Goal: Check status

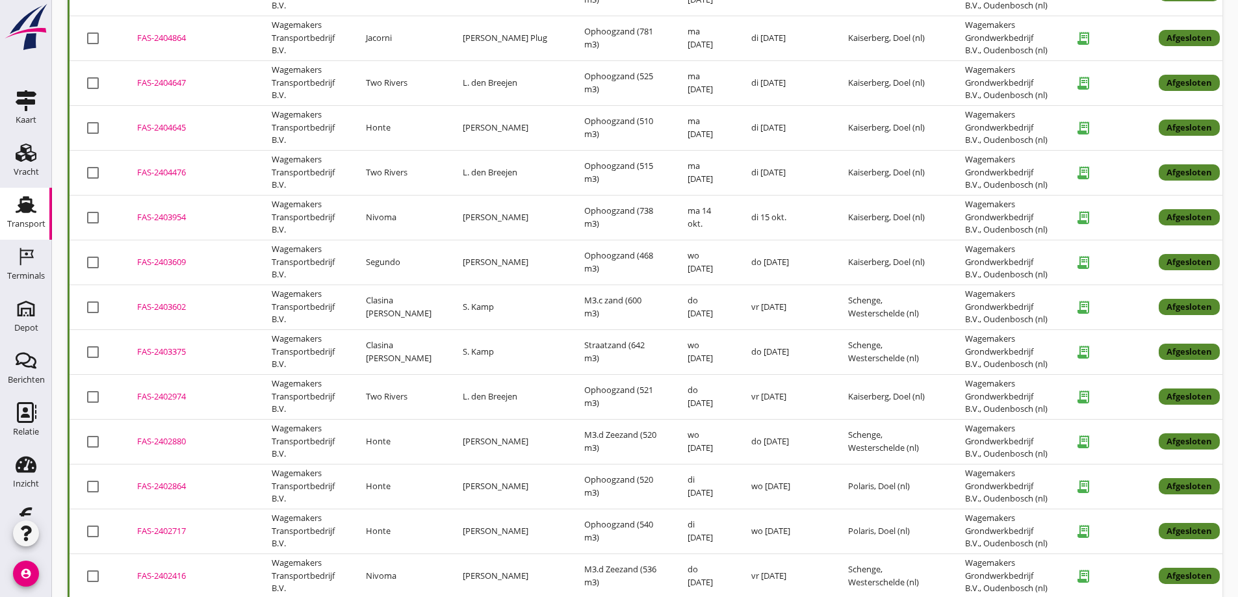
scroll to position [2210, 0]
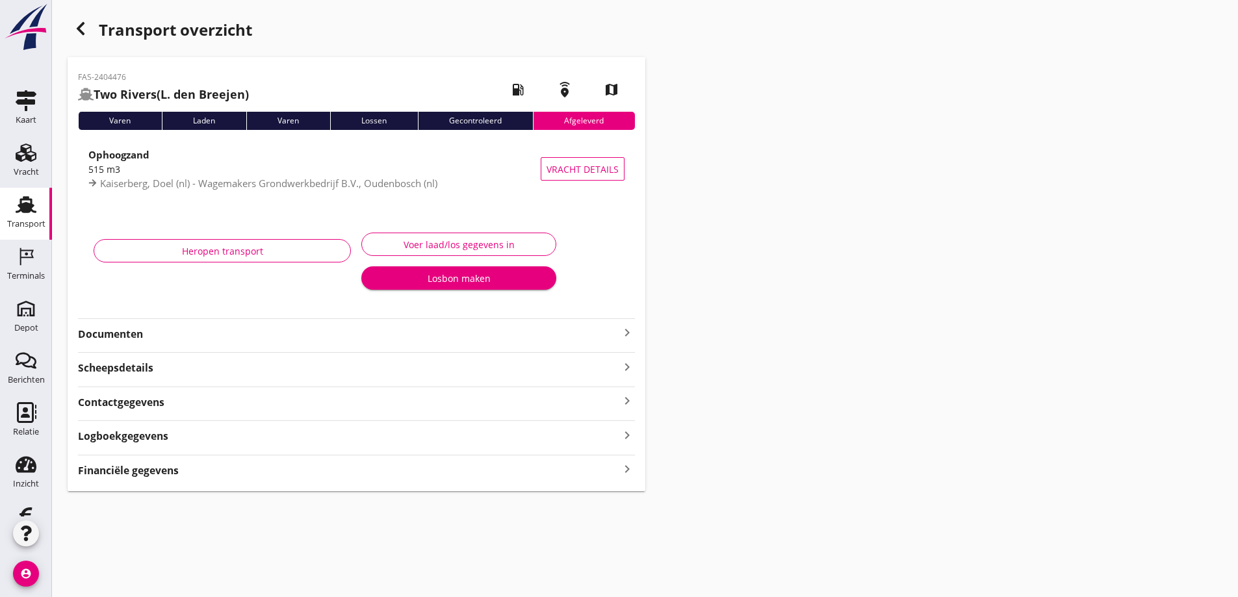
click at [152, 230] on div "Heropen transport" at bounding box center [222, 265] width 268 height 82
click at [157, 335] on strong "Documenten" at bounding box center [348, 334] width 541 height 15
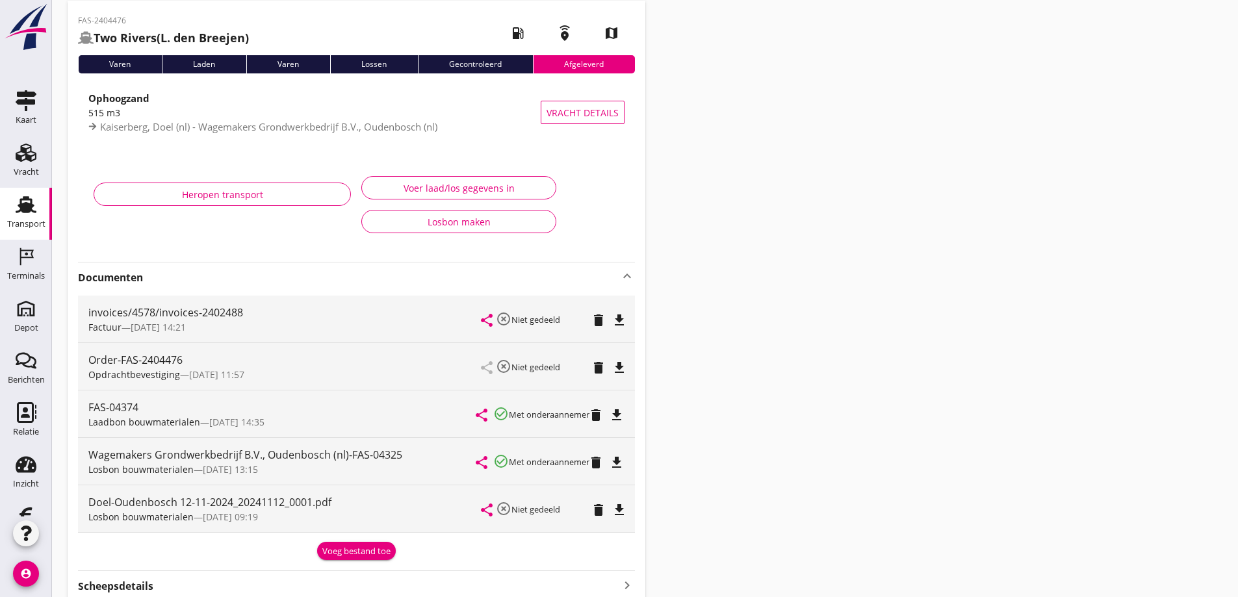
scroll to position [216, 0]
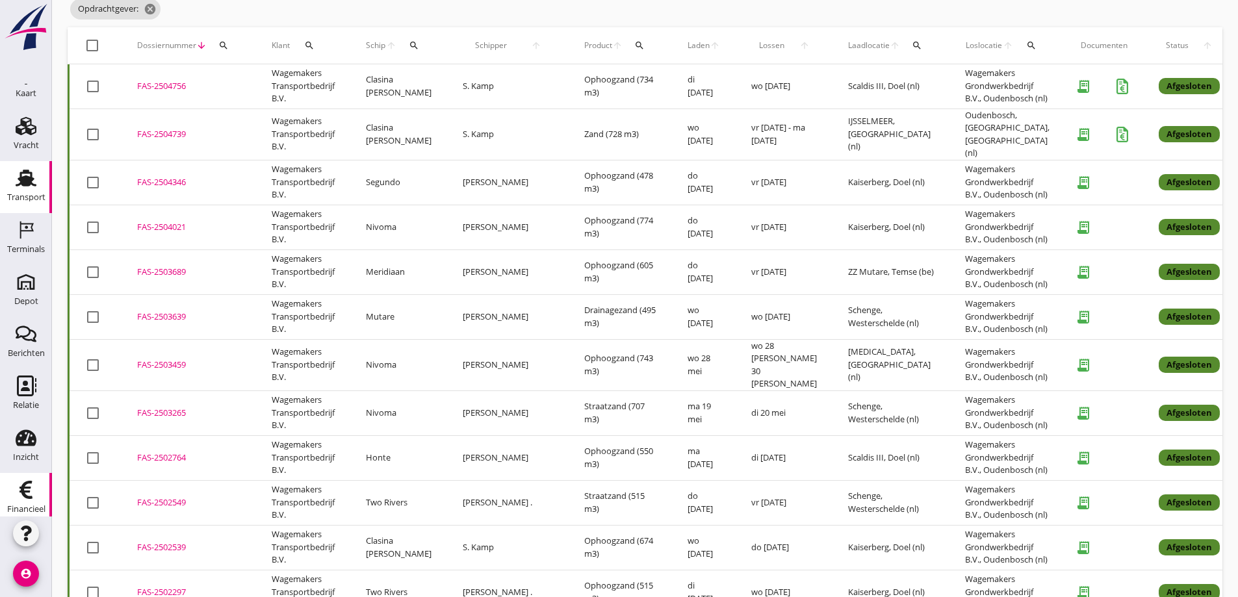
scroll to position [38, 0]
click at [27, 479] on icon "Financieel" at bounding box center [26, 479] width 21 height 21
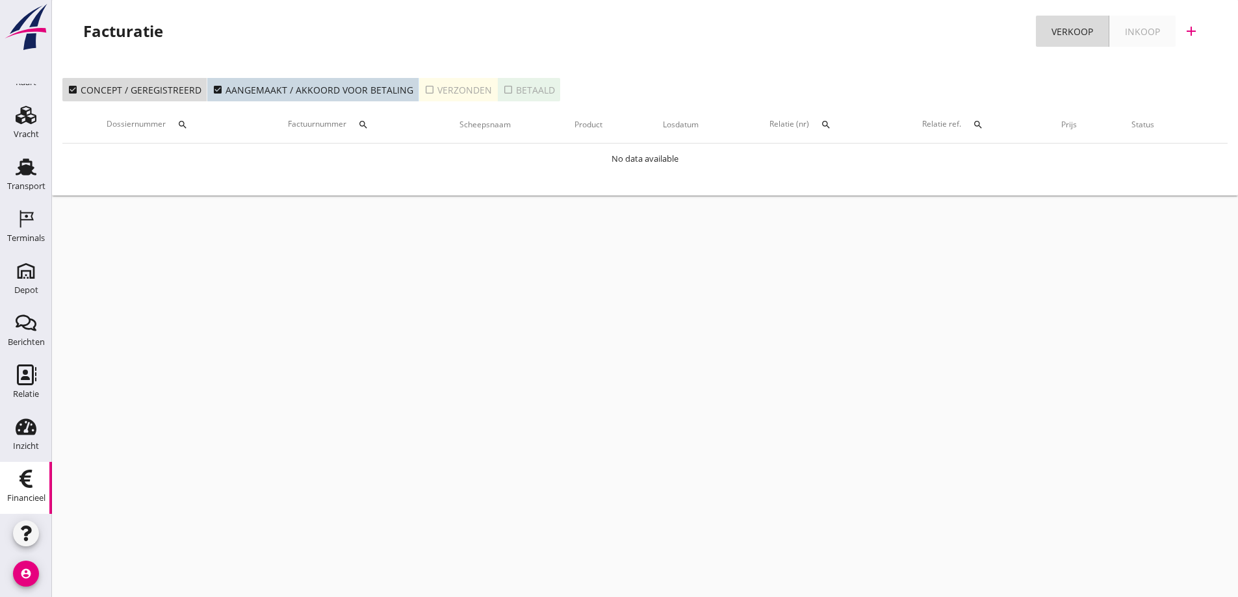
click at [365, 120] on icon "search" at bounding box center [363, 125] width 10 height 10
click at [382, 157] on input "Zoeken op factuurnummer..." at bounding box center [427, 162] width 135 height 21
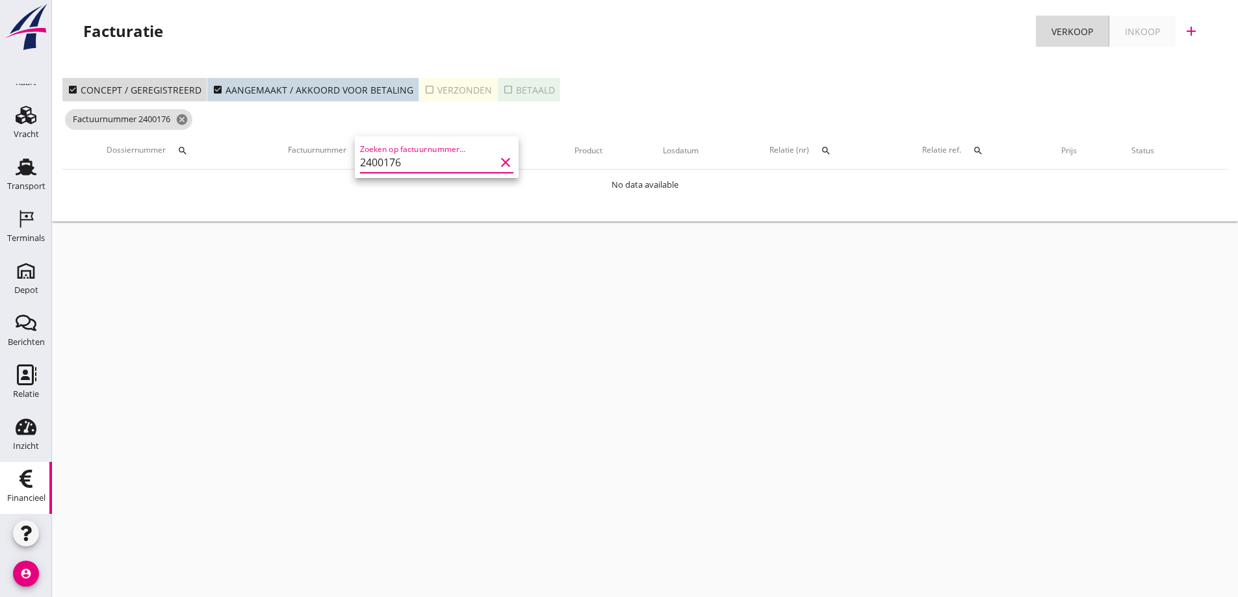
type input "2400176"
click at [480, 220] on div "check_box Concept / geregistreerd check_box Aangemaakt / akkoord voor betaling …" at bounding box center [645, 145] width 1186 height 154
click at [365, 149] on icon "search" at bounding box center [363, 151] width 10 height 10
click at [498, 188] on icon "clear" at bounding box center [506, 189] width 16 height 16
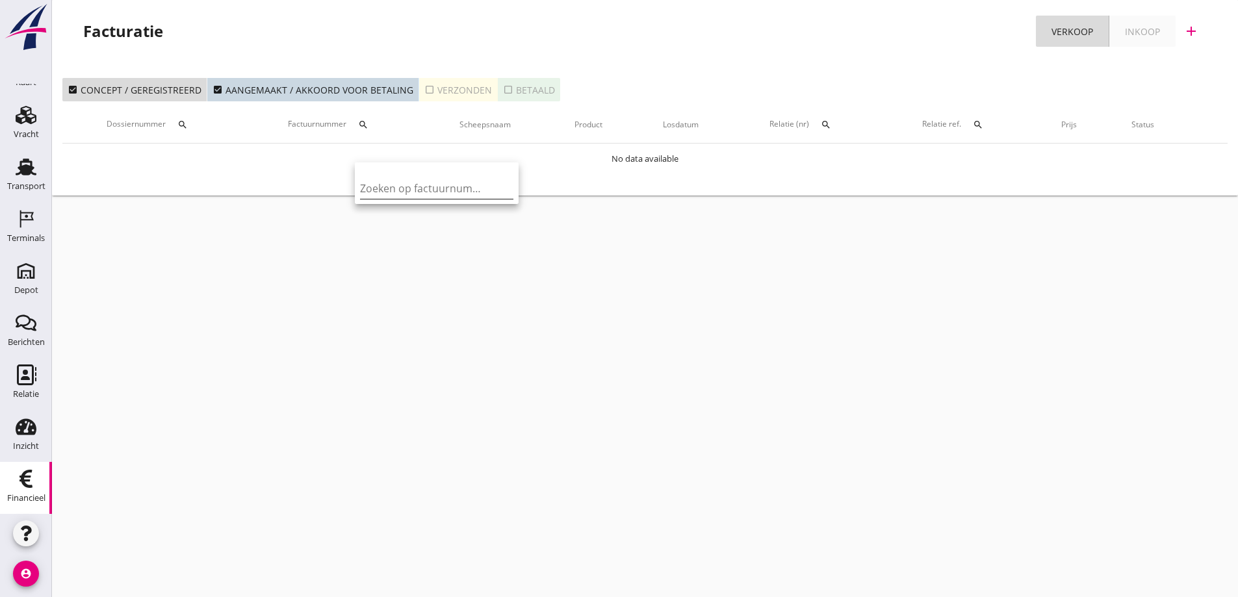
click at [379, 186] on input "Zoeken op factuurnummer..." at bounding box center [427, 188] width 135 height 21
paste input "2400176"
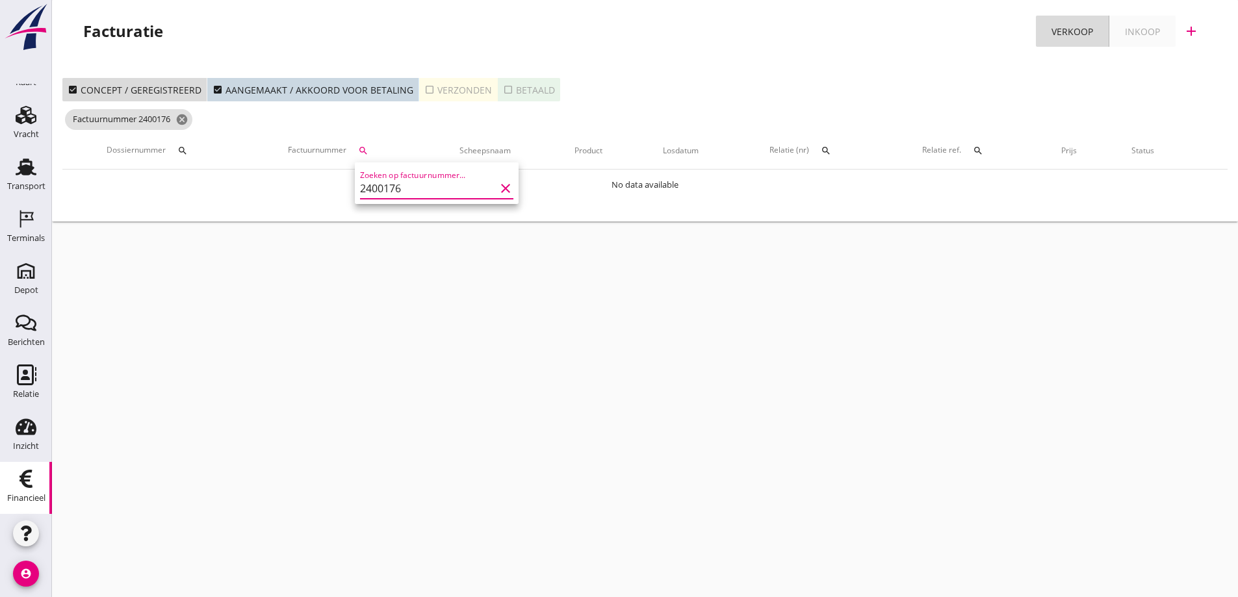
type input "2400176"
click at [767, 268] on div "cancel You are impersonating another user. Facturatie Verkoop Inkoop add check_…" at bounding box center [645, 298] width 1186 height 597
click at [185, 118] on icon "cancel" at bounding box center [181, 119] width 13 height 13
